Goal: Information Seeking & Learning: Learn about a topic

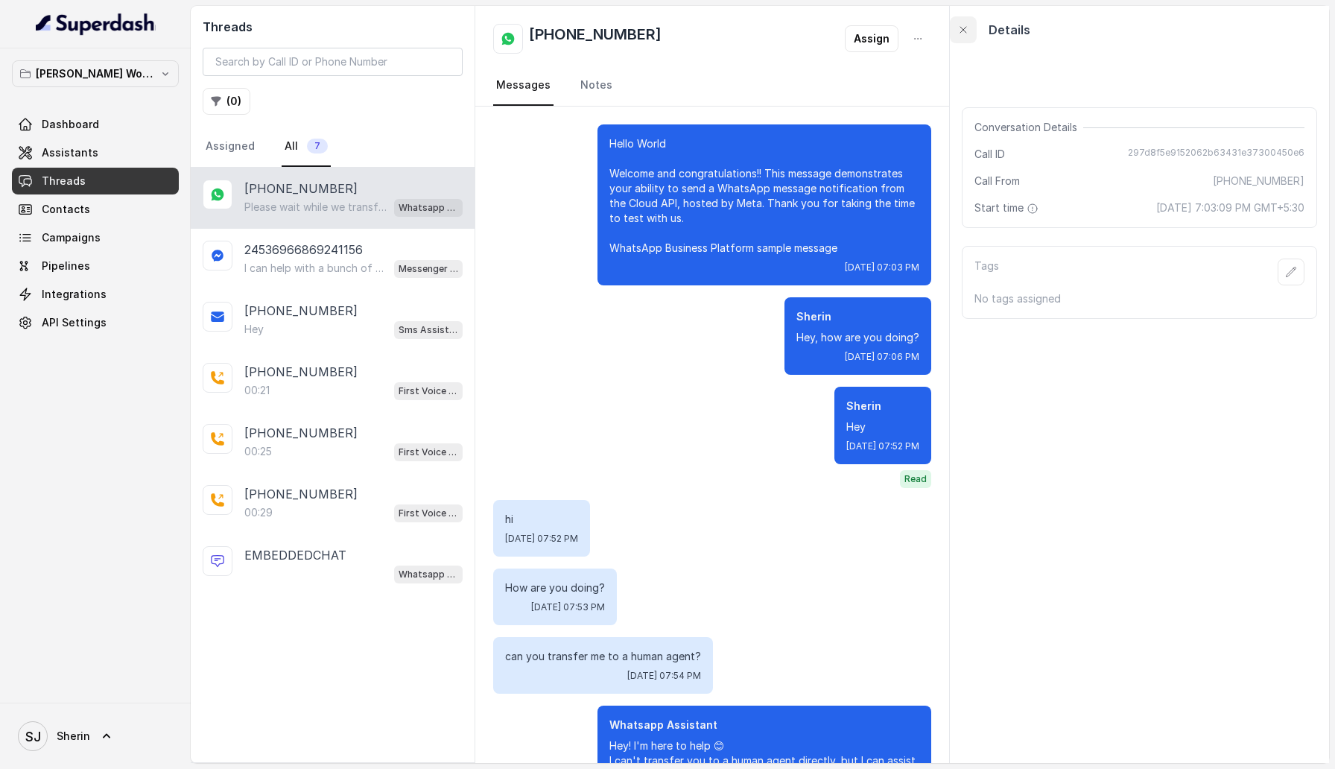
click at [966, 28] on icon "button" at bounding box center [963, 30] width 12 height 12
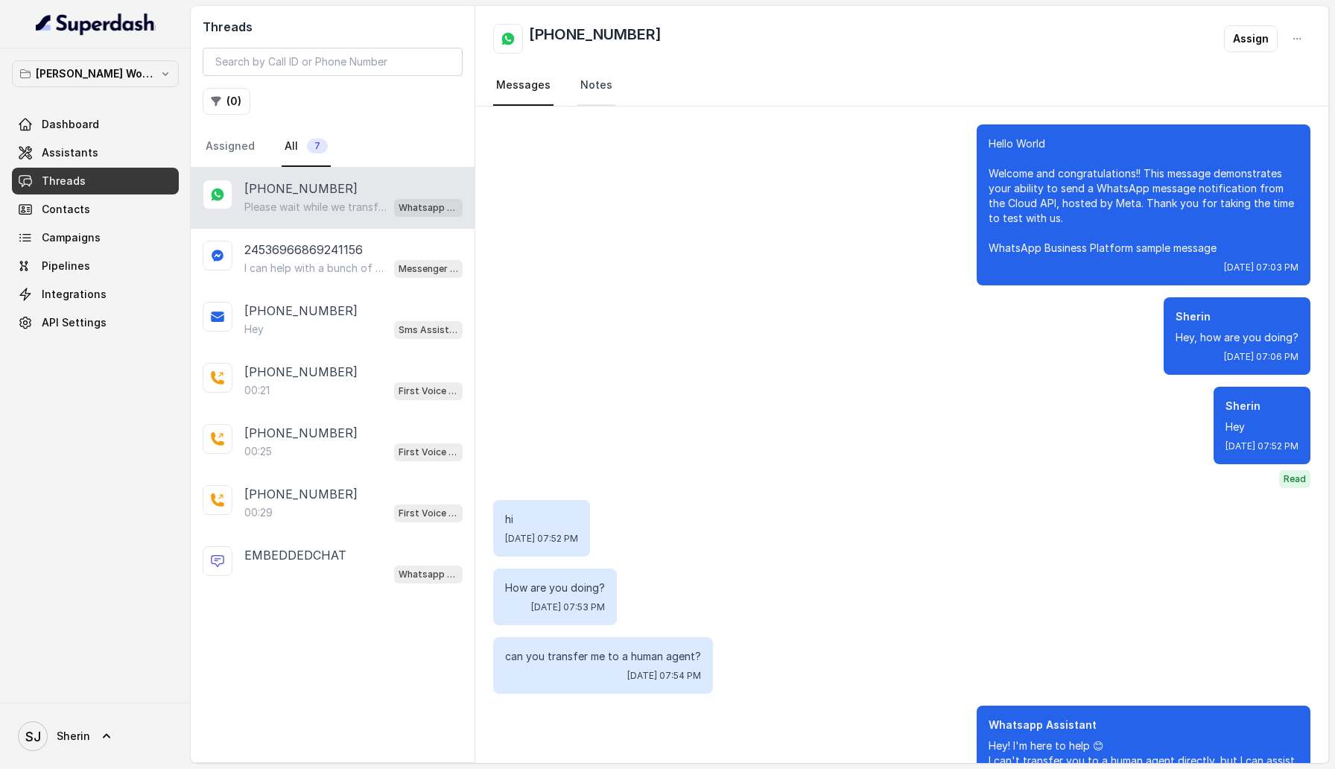
click at [591, 89] on link "Notes" at bounding box center [596, 86] width 38 height 40
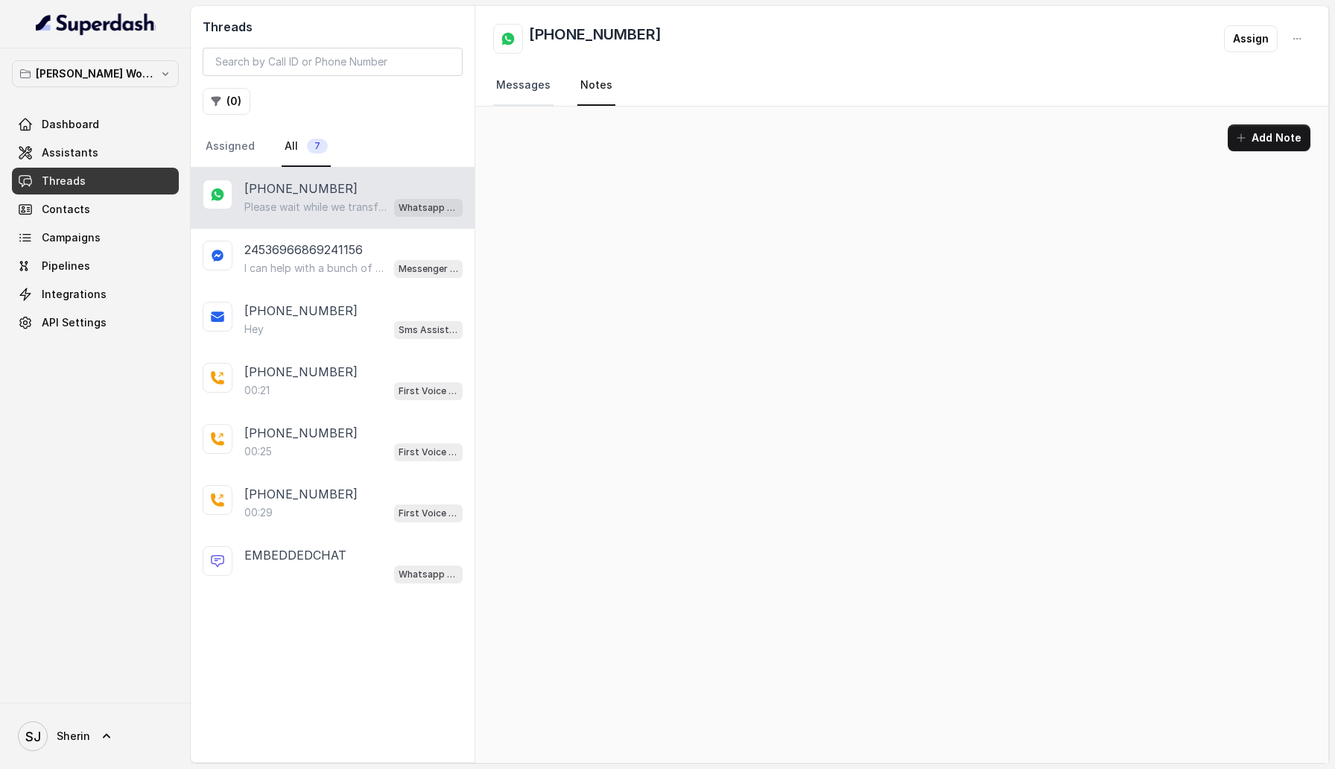
click at [521, 87] on link "Messages" at bounding box center [523, 86] width 60 height 40
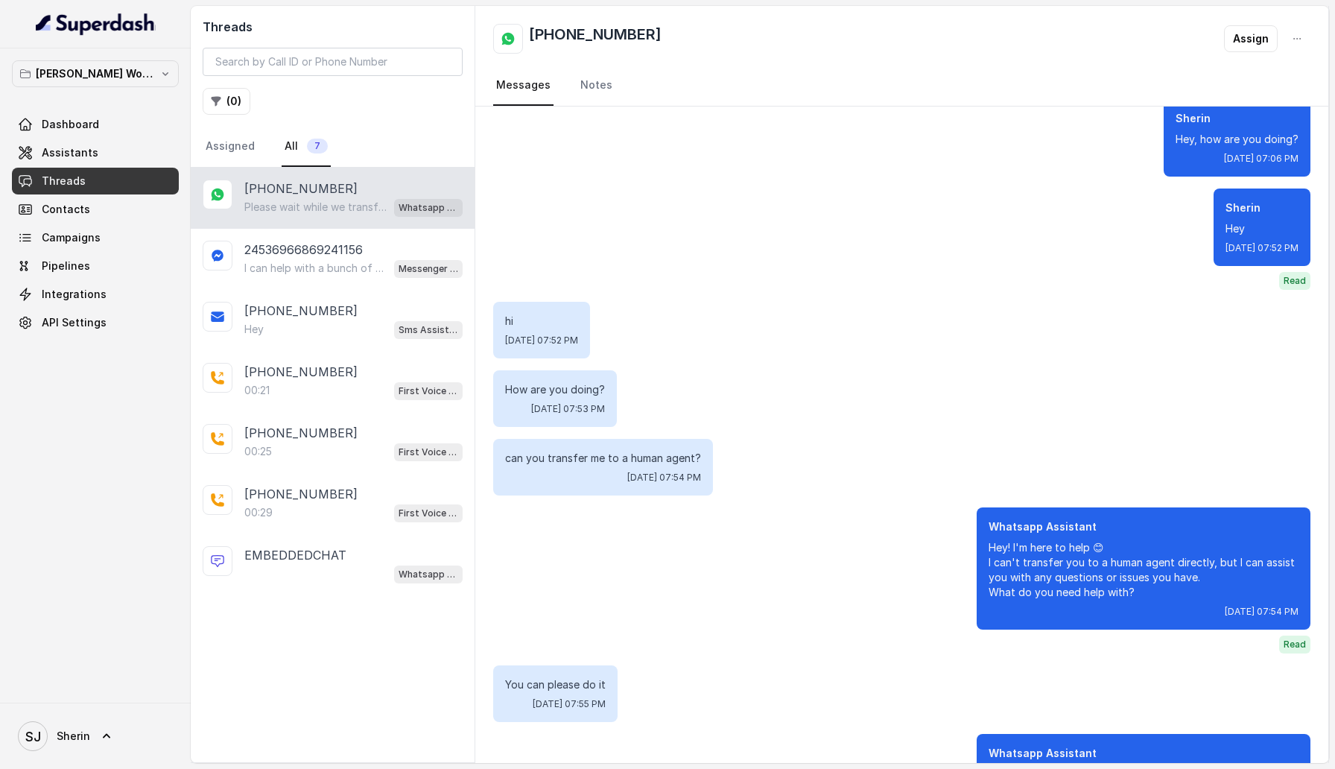
scroll to position [191, 0]
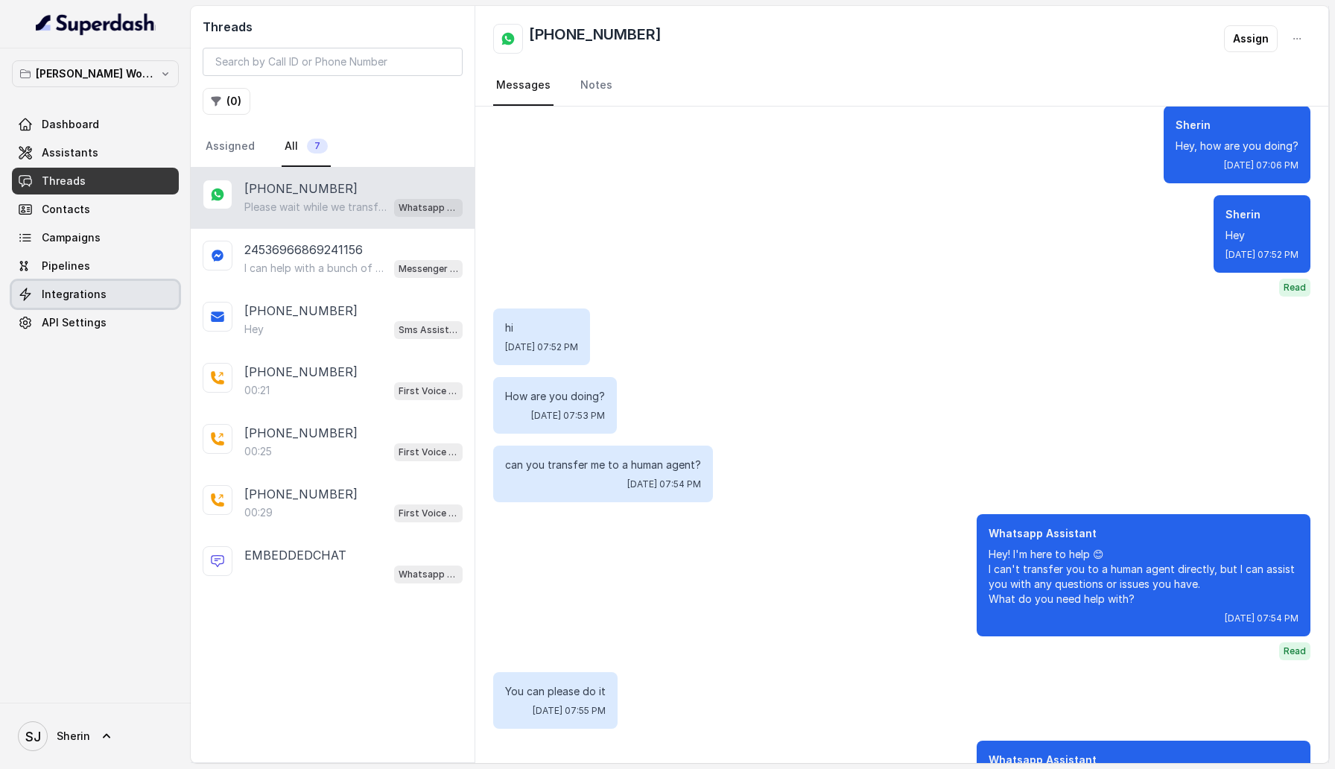
click at [101, 296] on link "Integrations" at bounding box center [95, 294] width 167 height 27
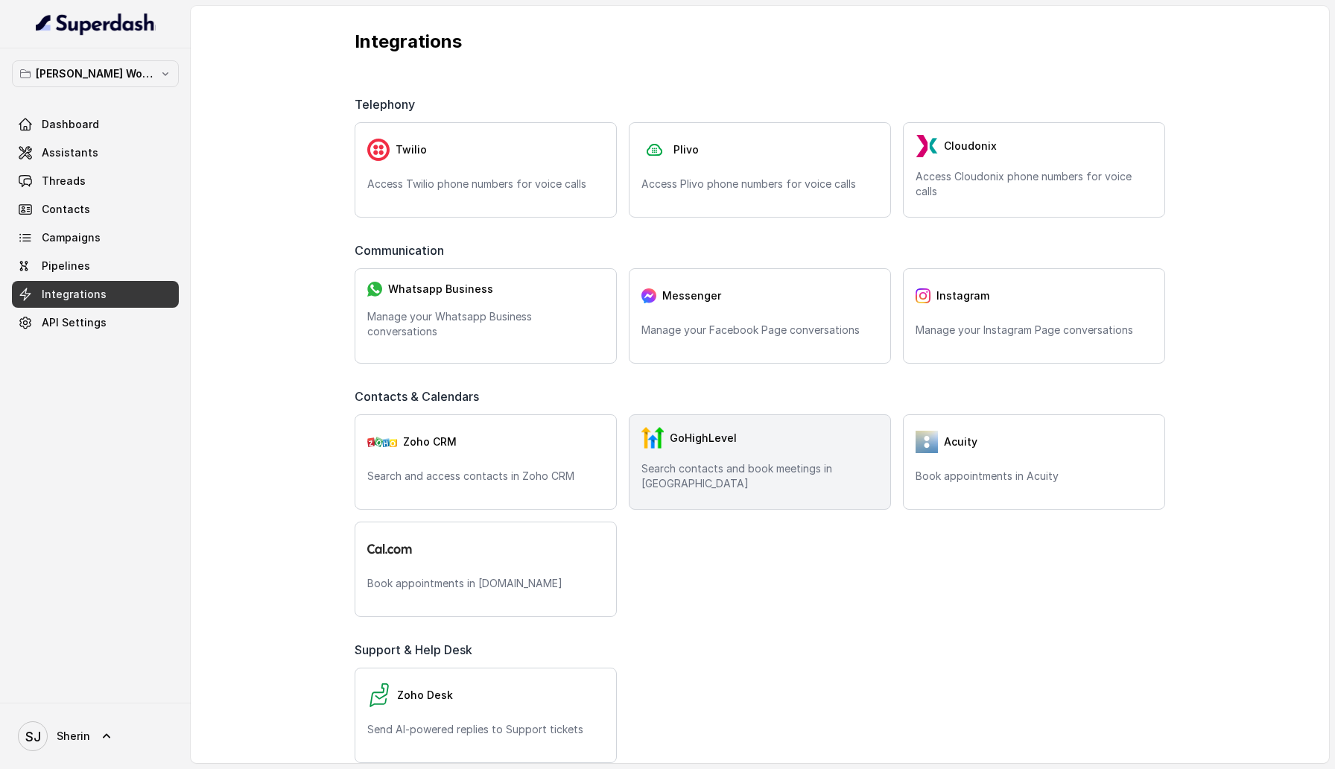
click at [794, 477] on p "Search contacts and book meetings in [GEOGRAPHIC_DATA]" at bounding box center [759, 476] width 237 height 30
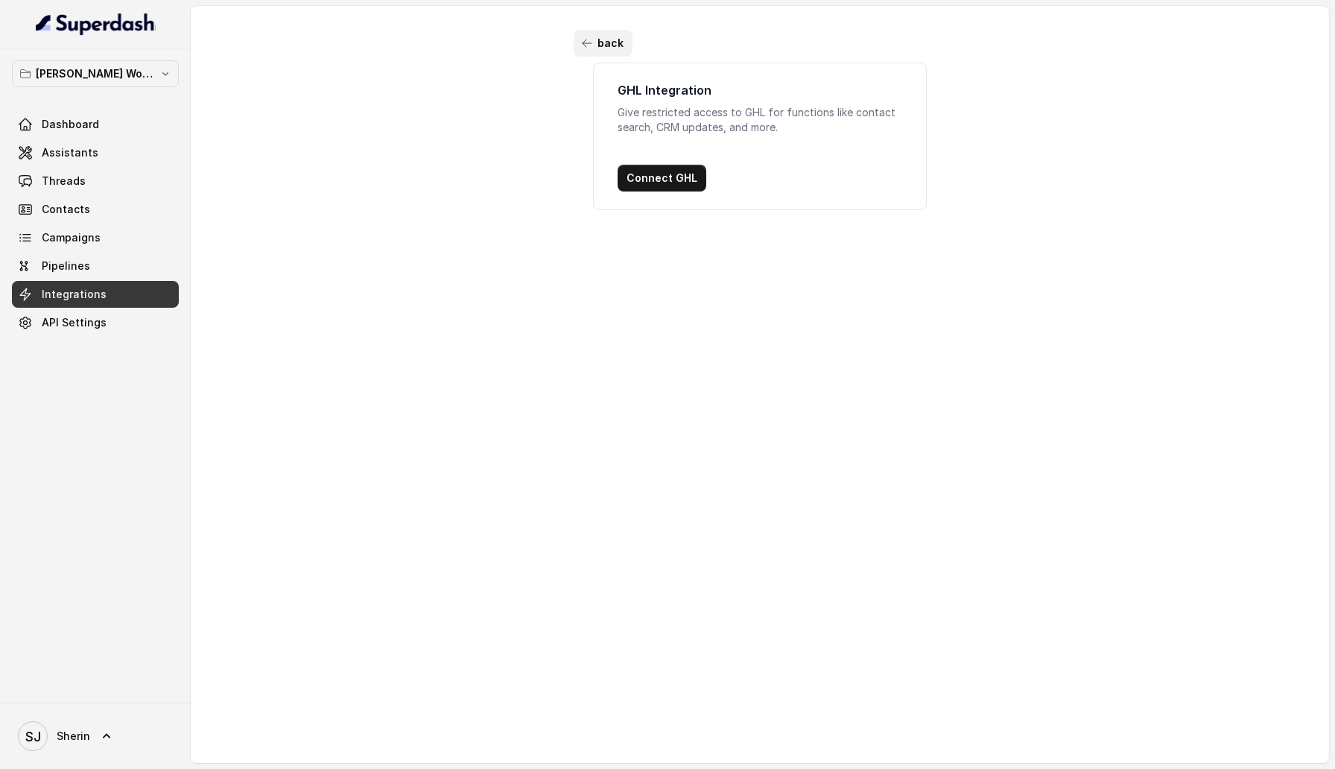
click at [597, 49] on button "back" at bounding box center [603, 43] width 59 height 27
